Goal: Information Seeking & Learning: Check status

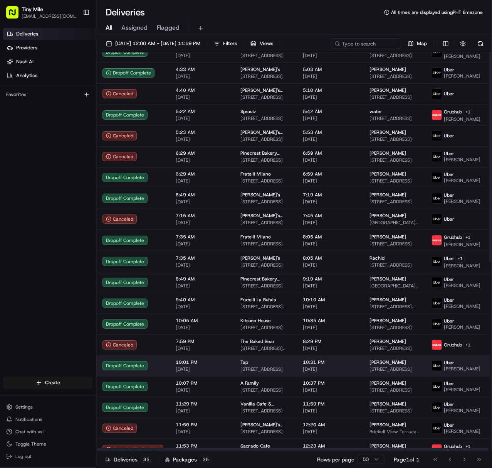
scroll to position [357, 0]
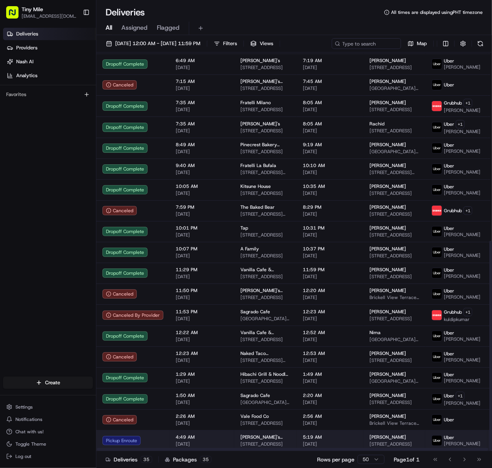
click at [193, 434] on span "4:49 AM" at bounding box center [202, 437] width 52 height 6
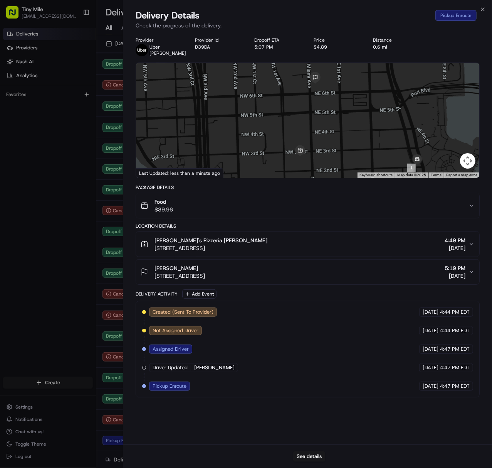
click at [306, 450] on div "See details" at bounding box center [307, 456] width 369 height 24
click at [306, 454] on button "See details" at bounding box center [309, 456] width 32 height 11
